Goal: Find contact information: Find contact information

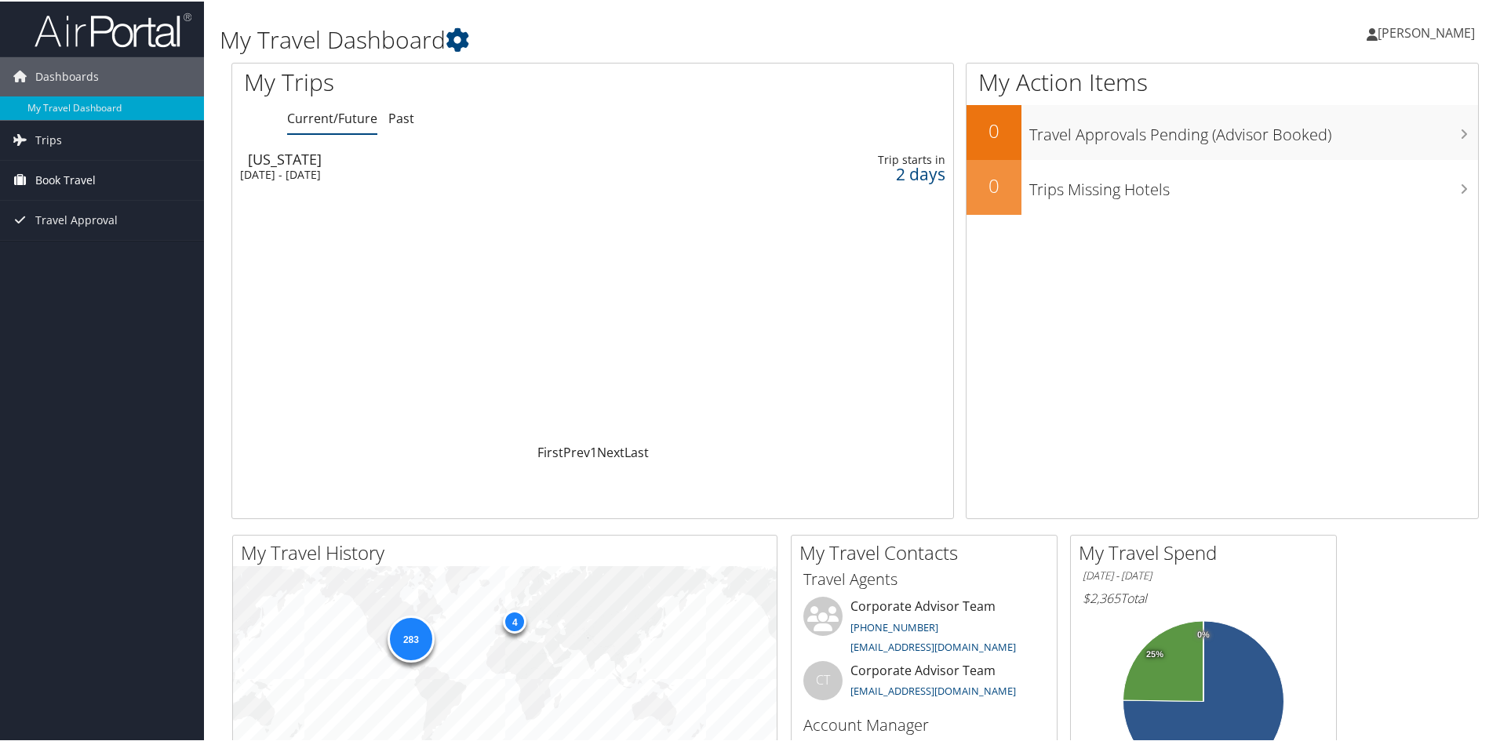
click at [86, 169] on span "Book Travel" at bounding box center [65, 178] width 60 height 39
click at [116, 261] on link "Book/Manage Online Trips" at bounding box center [102, 258] width 204 height 24
click at [304, 170] on div "[DATE] - [DATE]" at bounding box center [463, 173] width 446 height 14
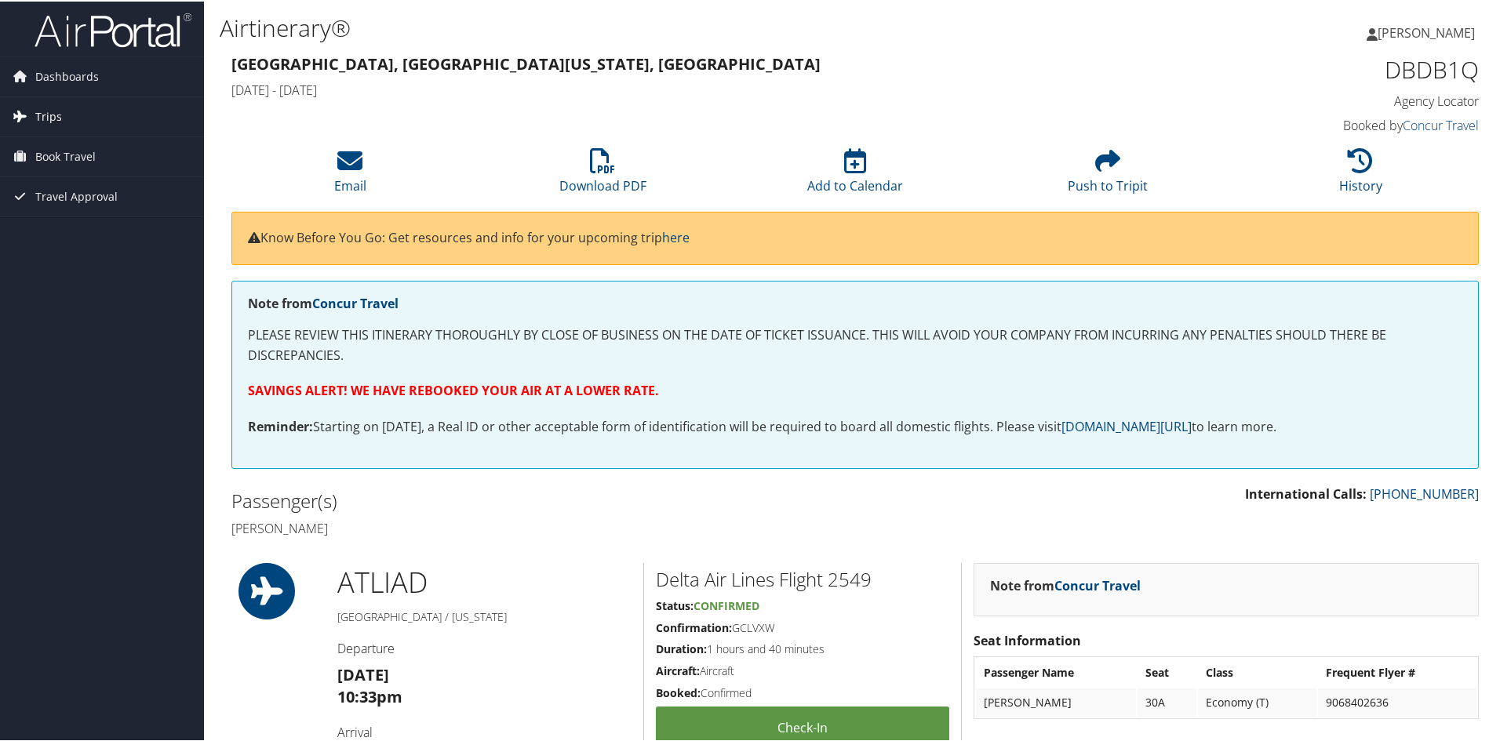
click at [100, 124] on link "Trips" at bounding box center [102, 115] width 204 height 39
click at [107, 145] on link "Current/Future Trips" at bounding box center [102, 147] width 204 height 24
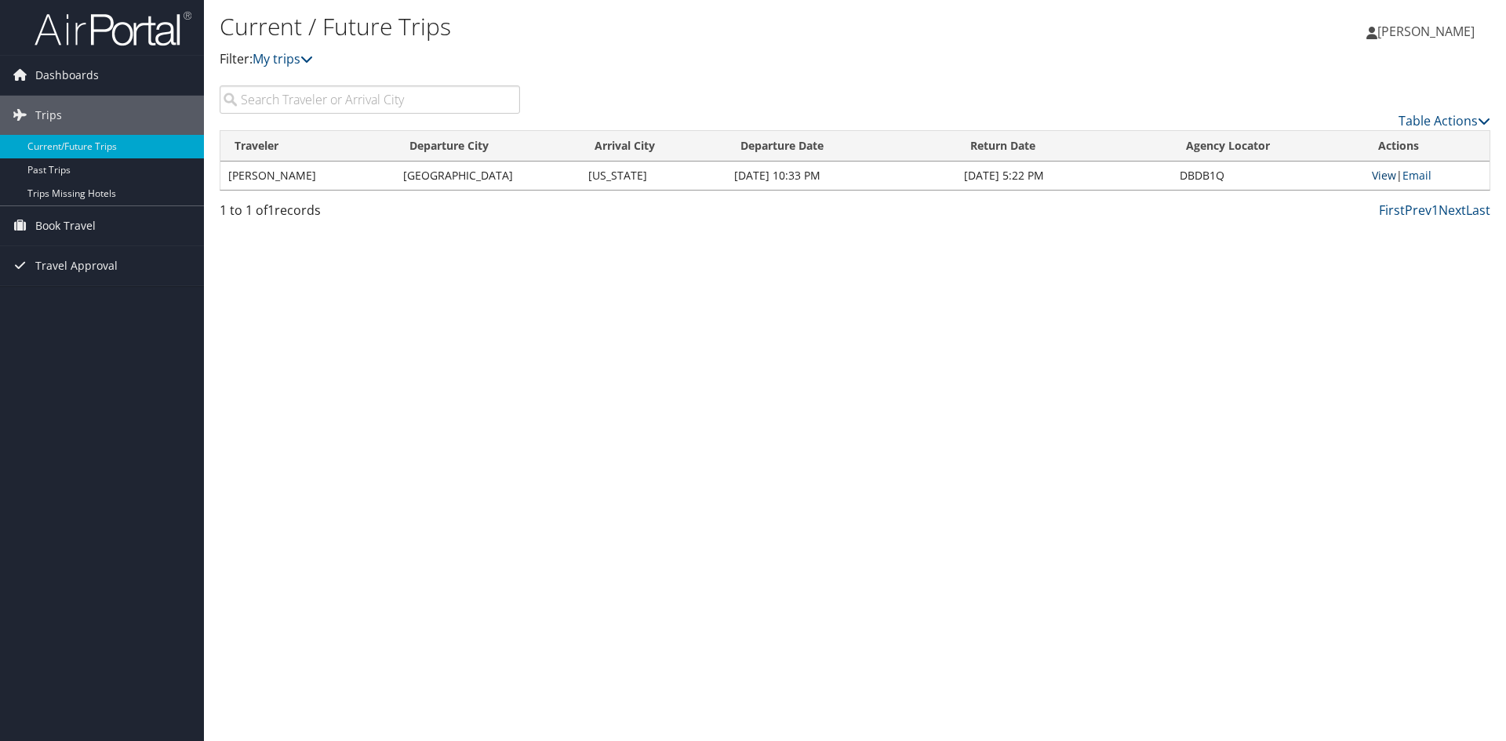
click at [1389, 176] on link "View" at bounding box center [1384, 175] width 24 height 15
click at [1439, 34] on span "[PERSON_NAME]" at bounding box center [1425, 31] width 97 height 17
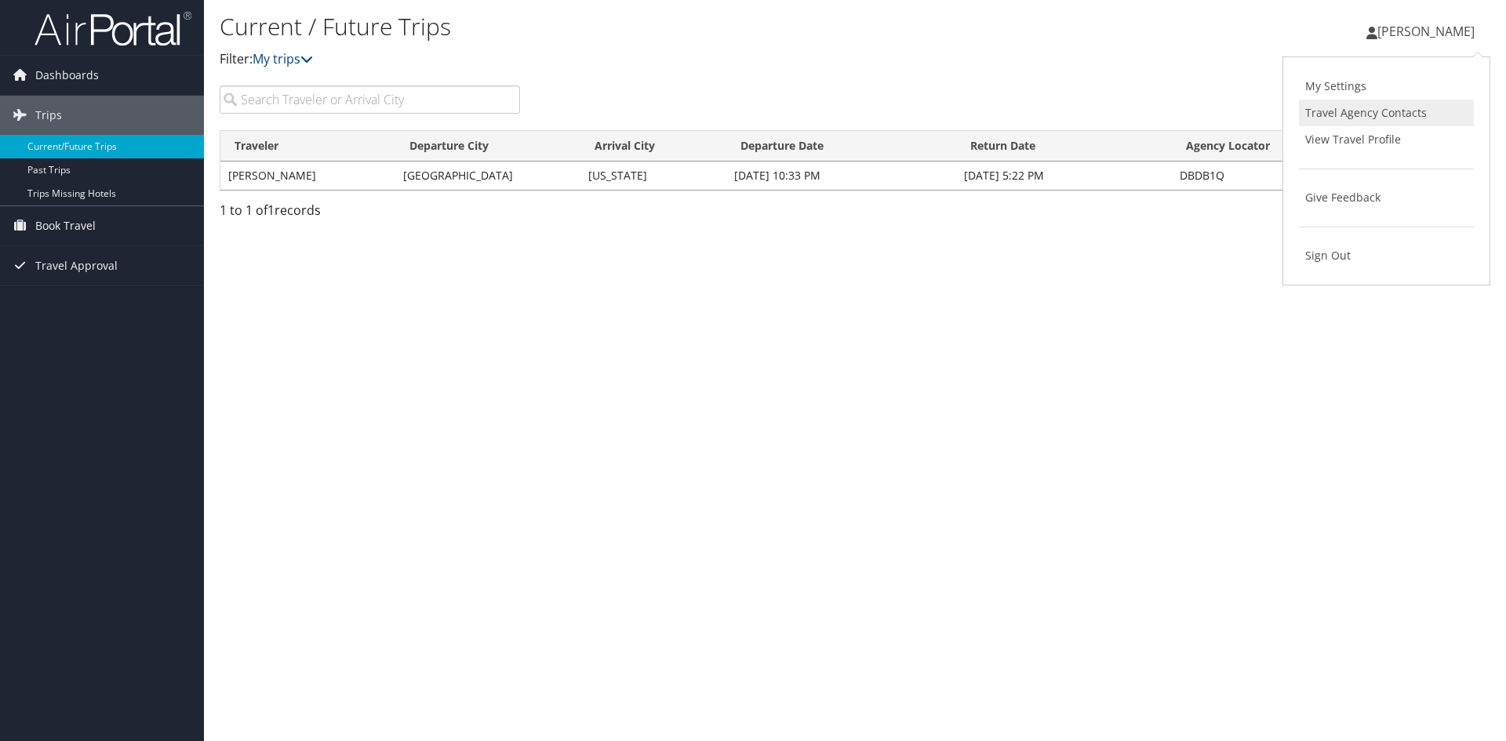
click at [1362, 116] on link "Travel Agency Contacts" at bounding box center [1386, 113] width 175 height 27
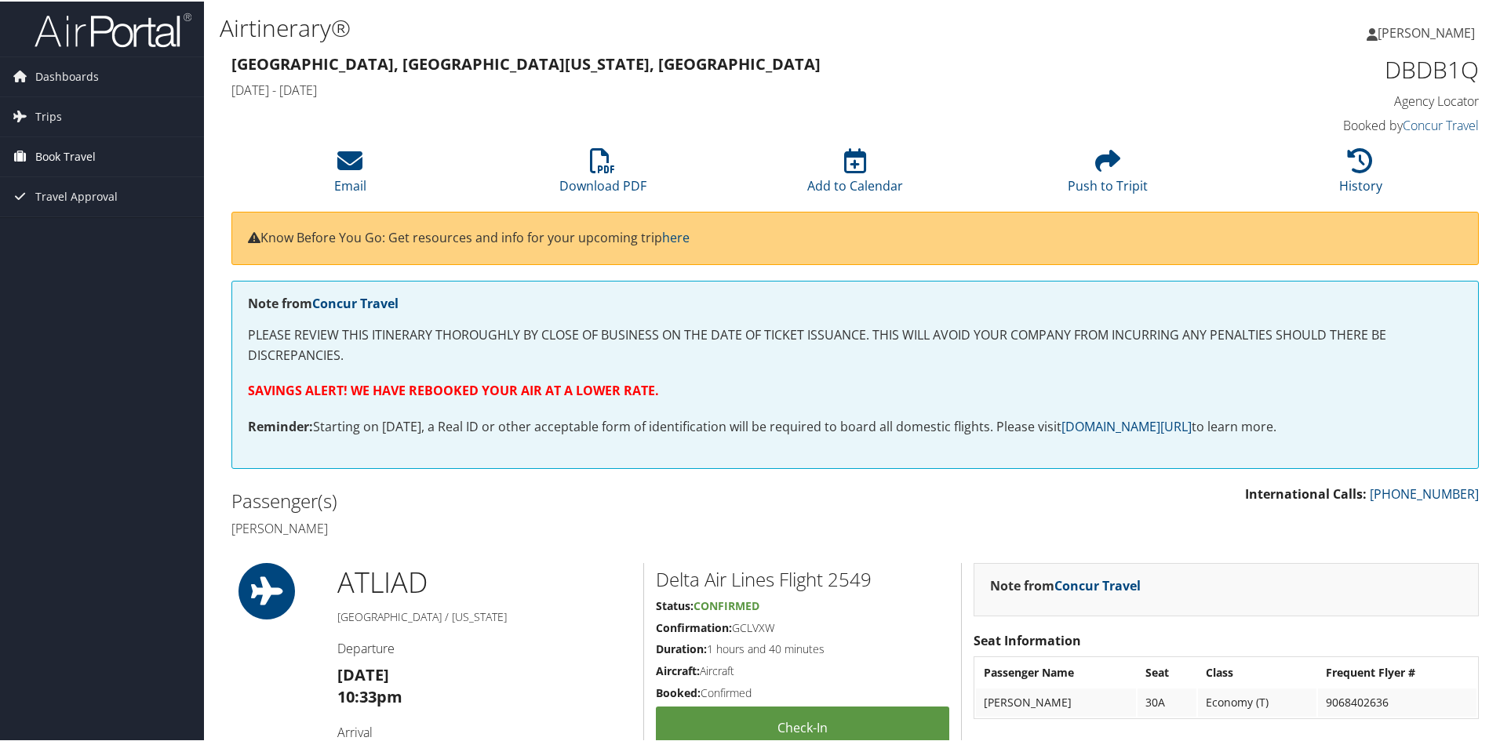
click at [69, 162] on span "Book Travel" at bounding box center [65, 155] width 60 height 39
click at [91, 235] on link "Book/Manage Online Trips" at bounding box center [102, 234] width 204 height 24
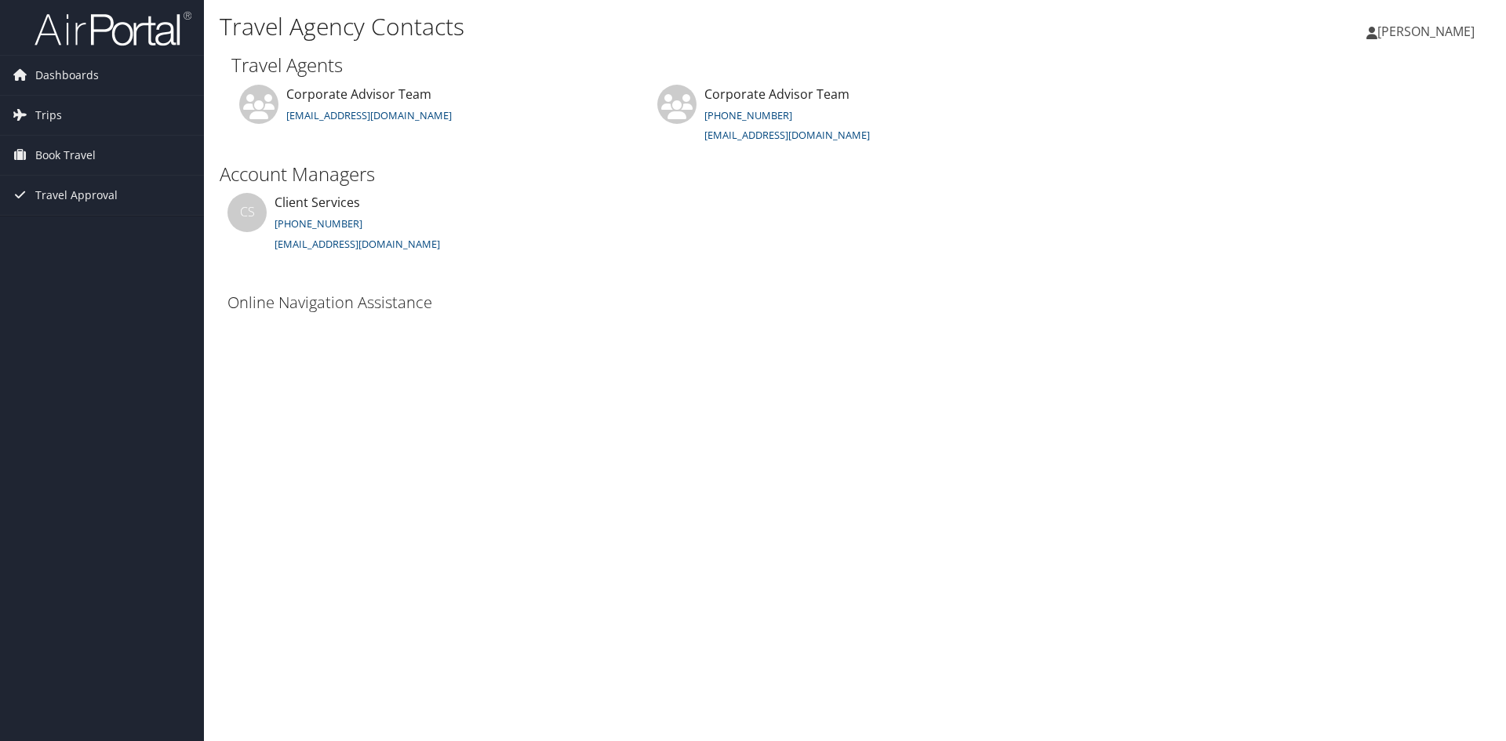
drag, startPoint x: 312, startPoint y: 224, endPoint x: 292, endPoint y: 388, distance: 164.4
click at [292, 388] on div "Travel Agency Contacts Irving Serrano Irving Serrano My Settings Travel Agency …" at bounding box center [855, 370] width 1302 height 741
drag, startPoint x: 341, startPoint y: 220, endPoint x: 273, endPoint y: 224, distance: 68.4
click at [273, 224] on li "CS Client Services 888-316-4250 clientservices@cbtravel.com" at bounding box center [433, 241] width 426 height 96
copy link "888-316-4250"
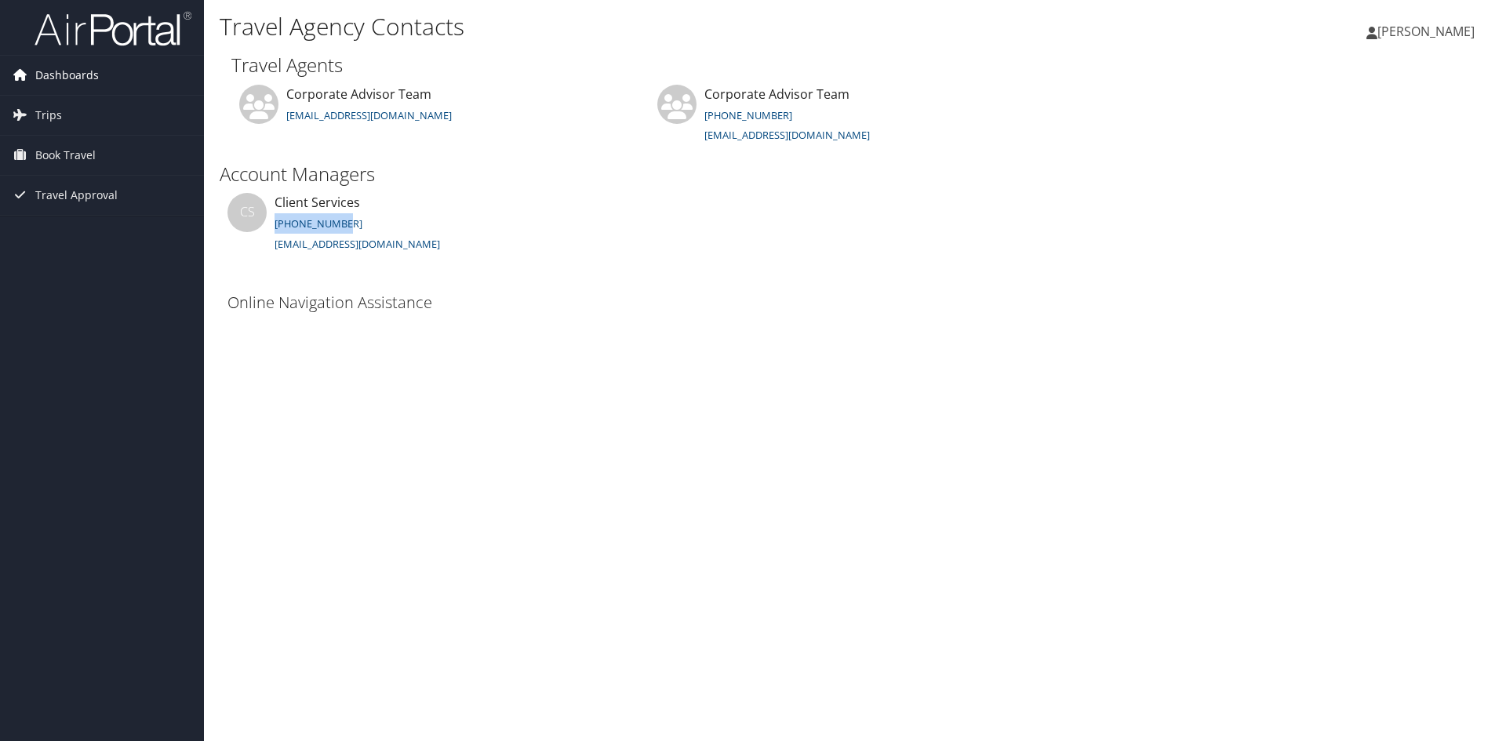
click at [140, 86] on link "Dashboards" at bounding box center [102, 75] width 204 height 39
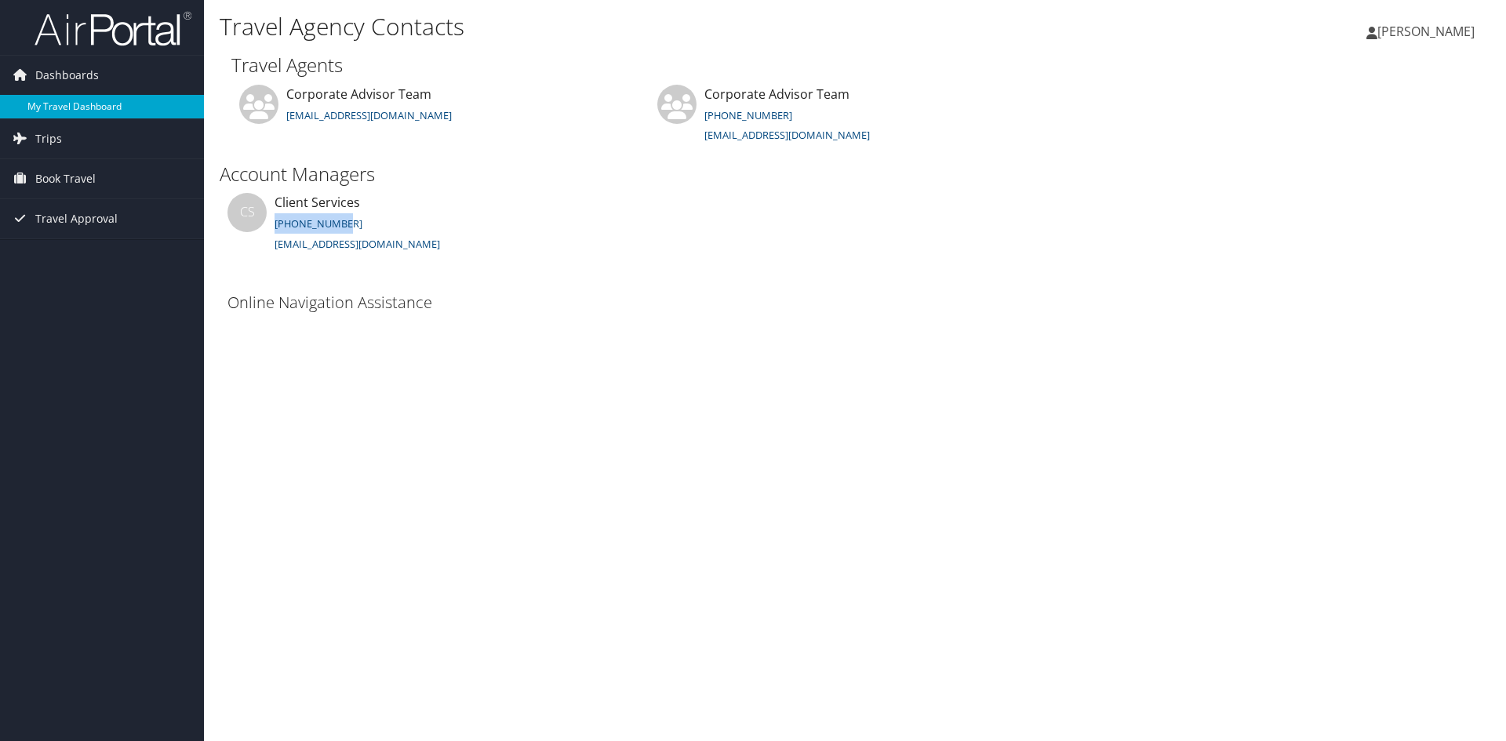
click at [126, 106] on link "My Travel Dashboard" at bounding box center [102, 107] width 204 height 24
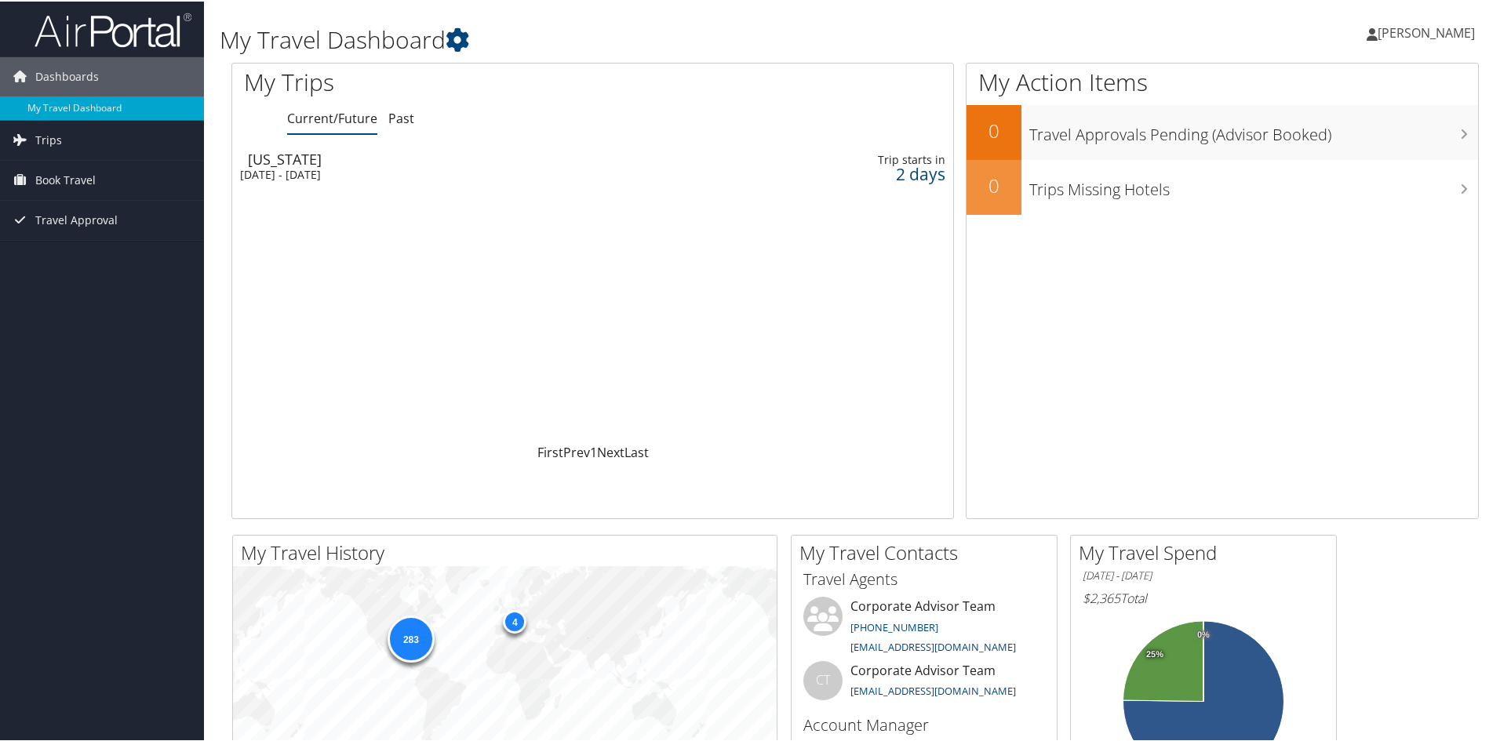
click at [392, 163] on div "Washington" at bounding box center [471, 158] width 446 height 14
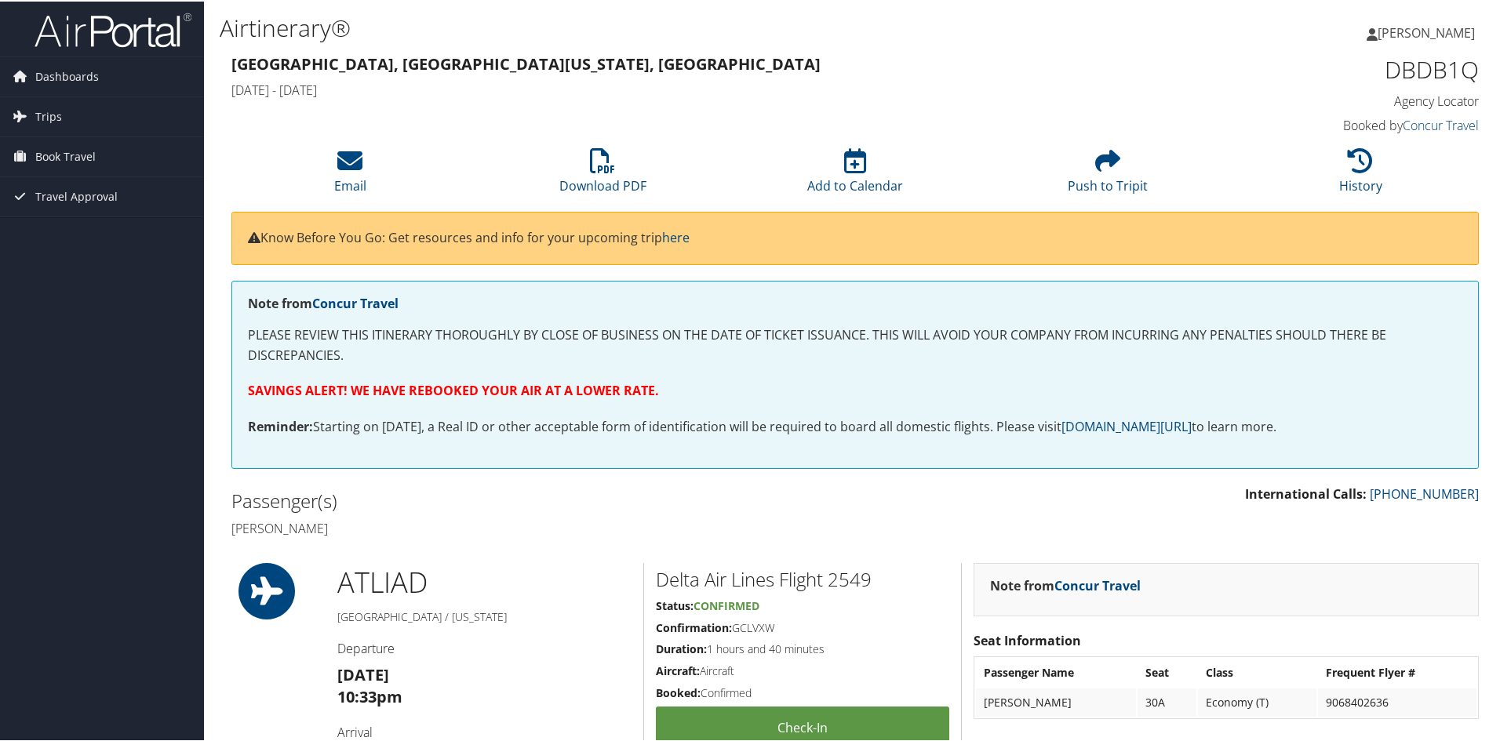
scroll to position [157, 0]
